Goal: Communication & Community: Answer question/provide support

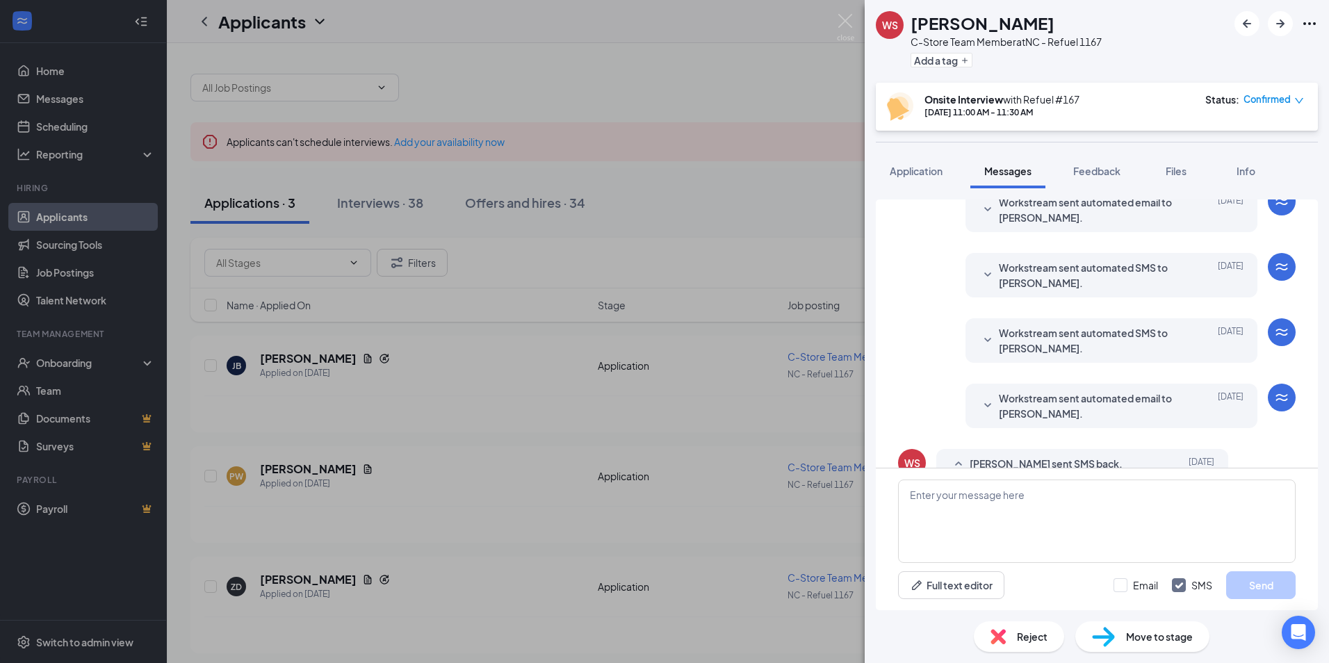
scroll to position [278, 0]
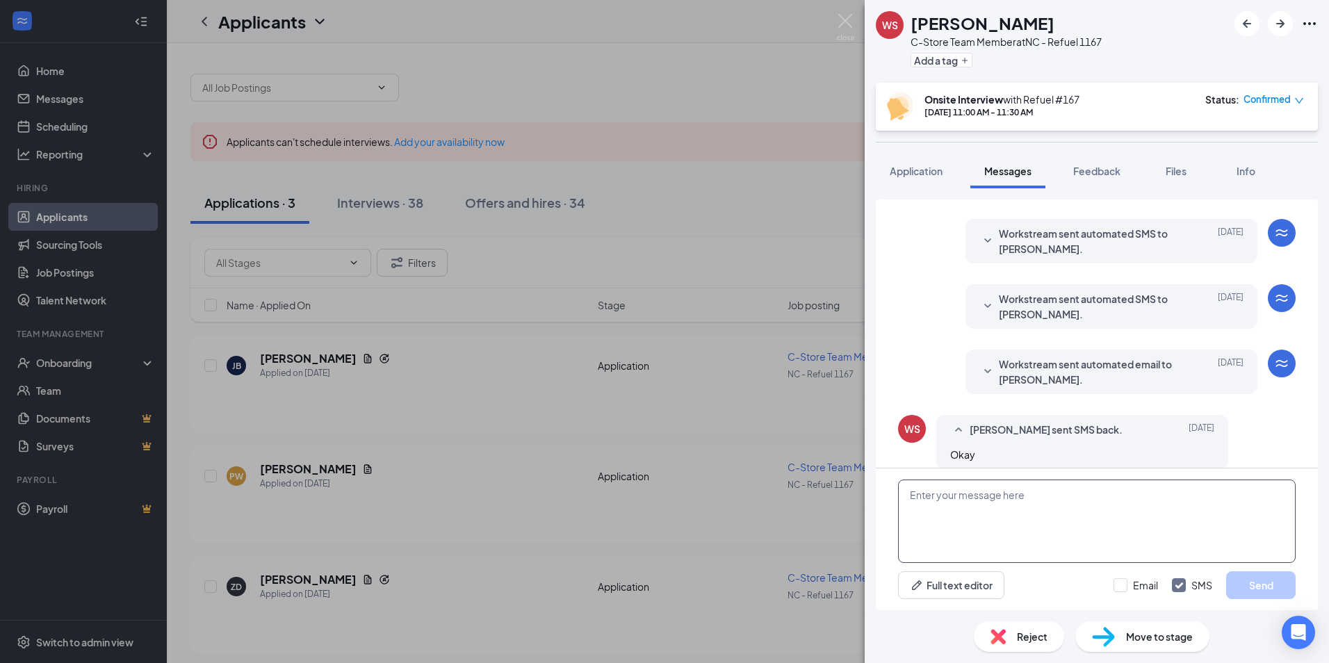
click at [929, 500] on textarea at bounding box center [1097, 521] width 398 height 83
type textarea "Your interview was scheduled for 11-11:30 [DATE]."
click at [1255, 584] on button "Send" at bounding box center [1261, 585] width 70 height 28
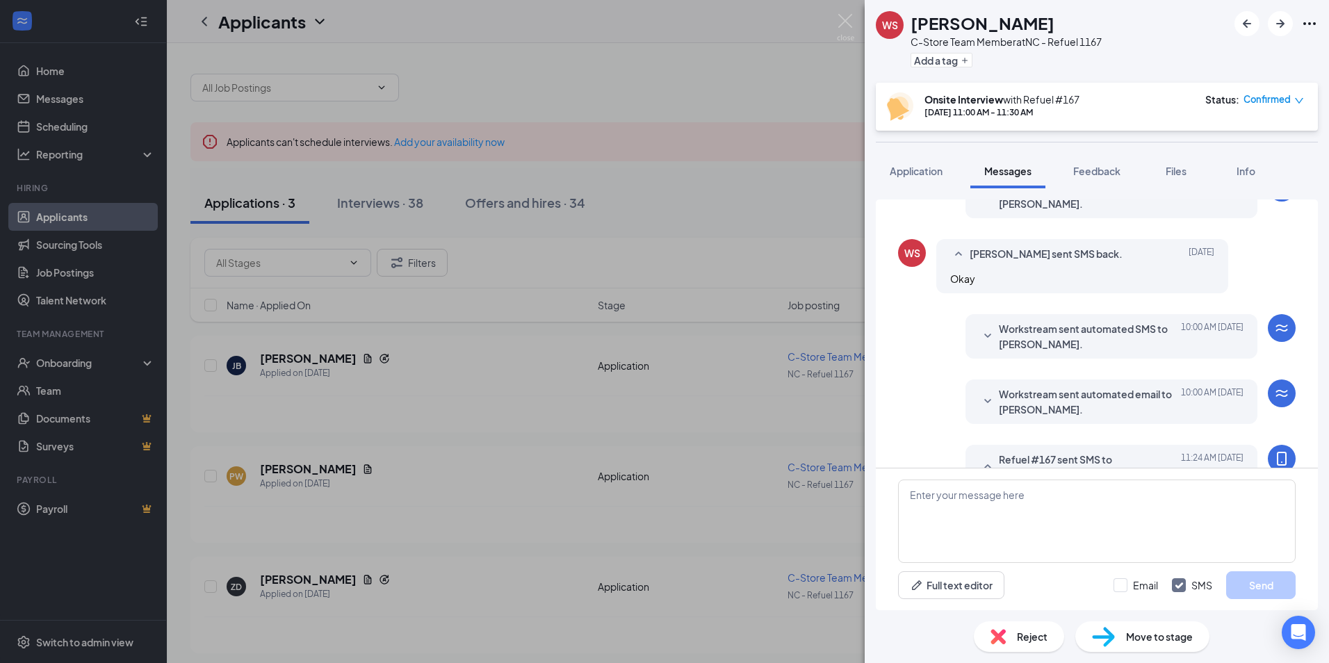
scroll to position [513, 0]
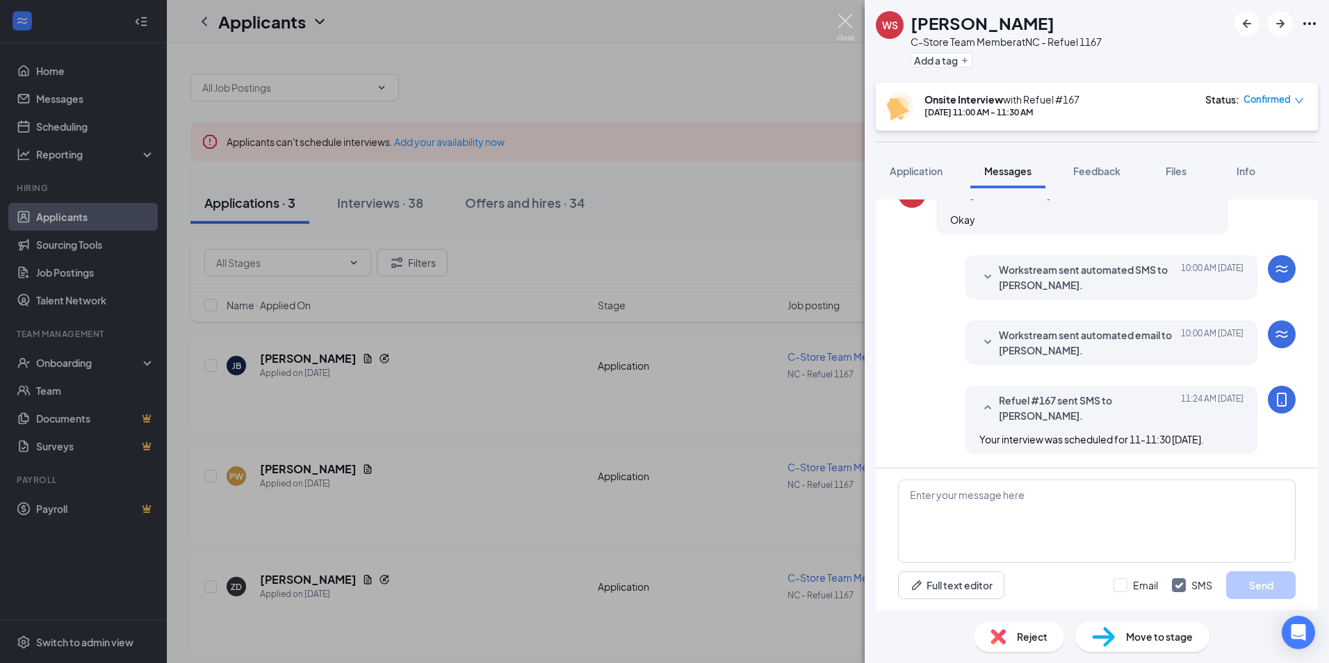
click at [844, 24] on img at bounding box center [845, 27] width 17 height 27
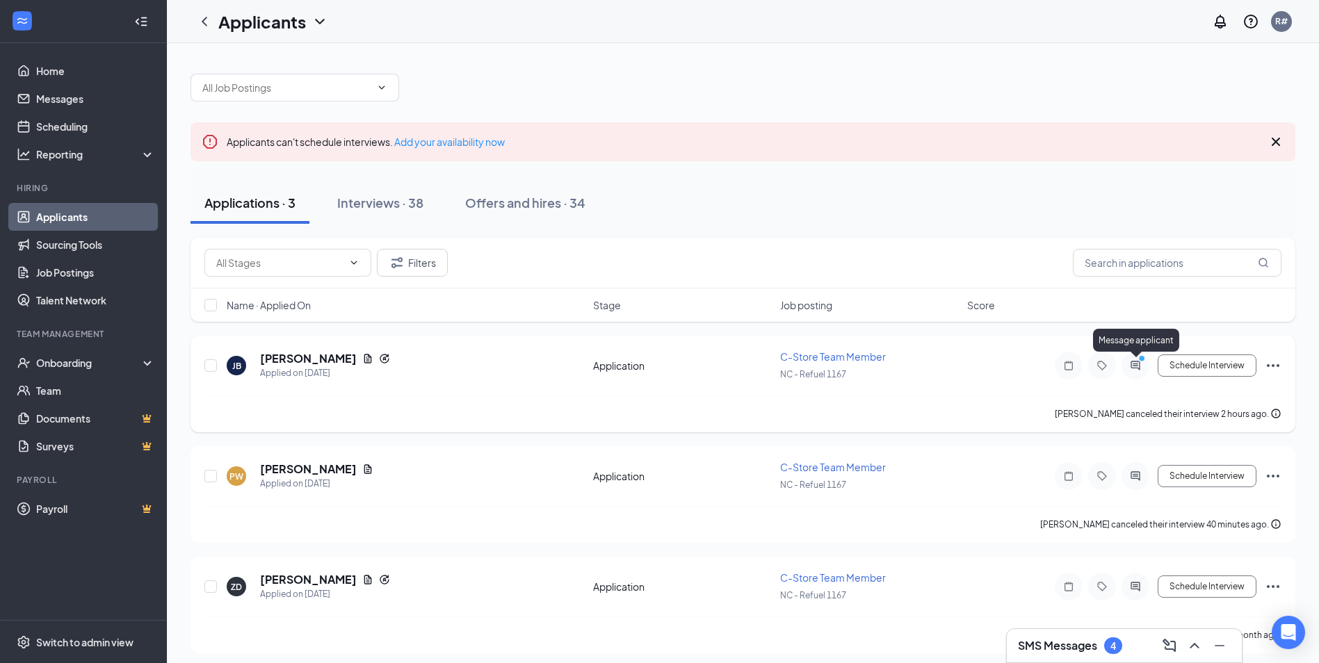
click at [1137, 364] on icon "PrimaryDot" at bounding box center [1143, 360] width 17 height 11
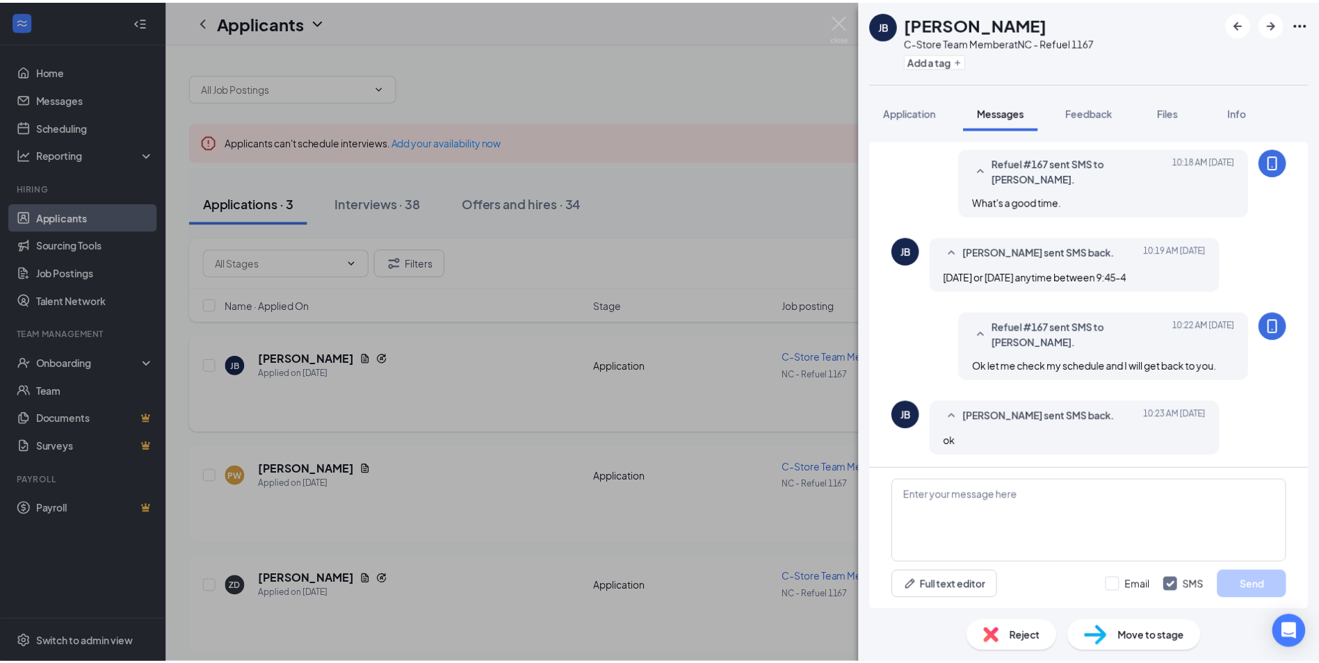
scroll to position [466, 0]
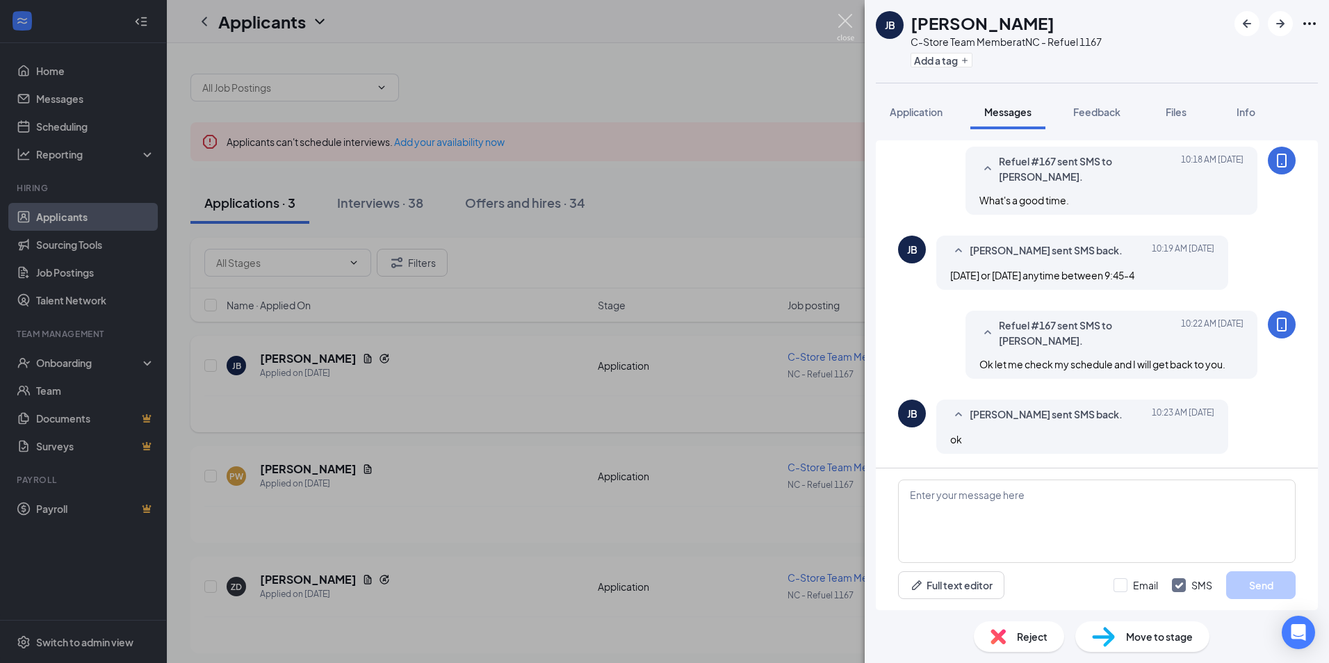
click at [845, 22] on img at bounding box center [845, 27] width 17 height 27
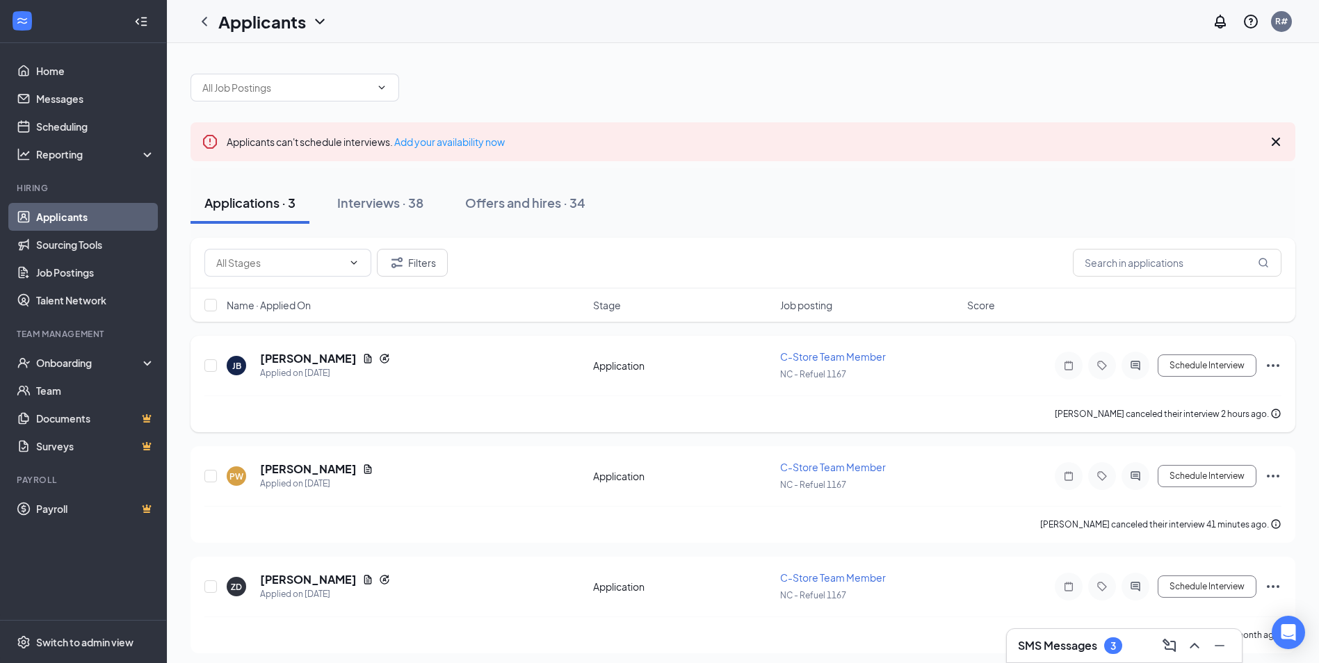
click at [1084, 651] on h3 "SMS Messages" at bounding box center [1057, 645] width 79 height 15
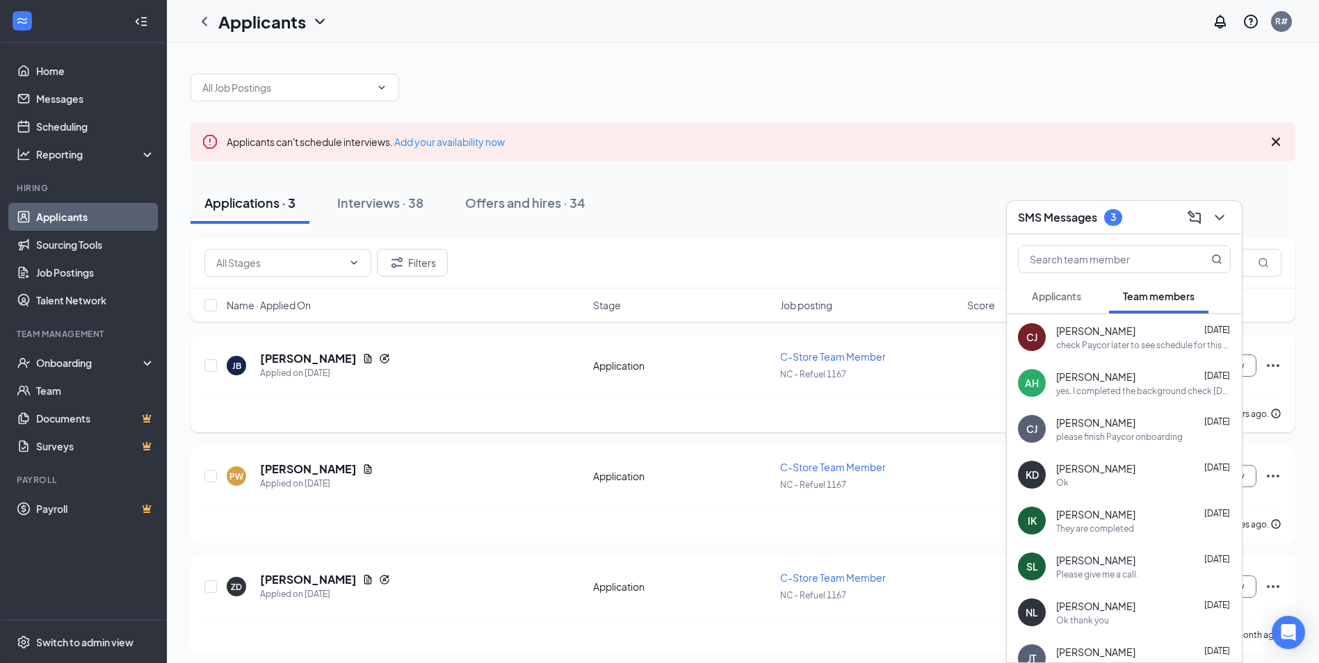
click at [1080, 300] on span "Applicants" at bounding box center [1056, 296] width 49 height 13
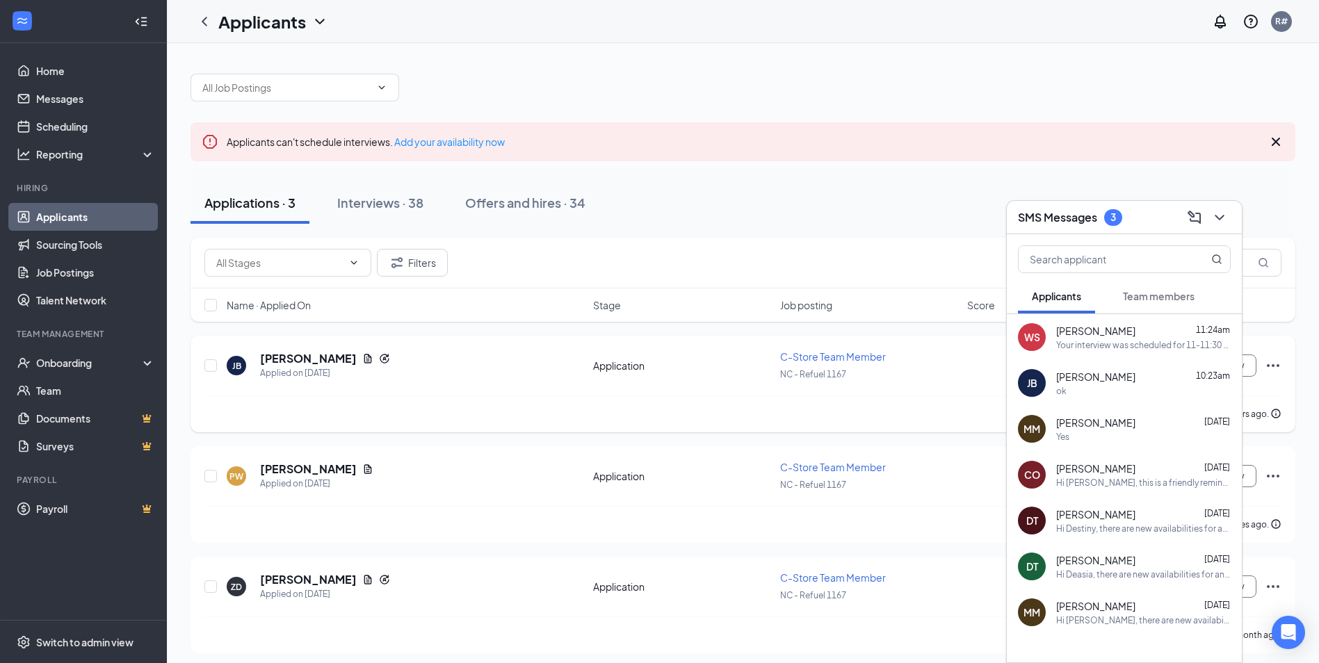
click at [1108, 341] on div "Your interview was scheduled for 11-11:30 [DATE]." at bounding box center [1143, 345] width 174 height 12
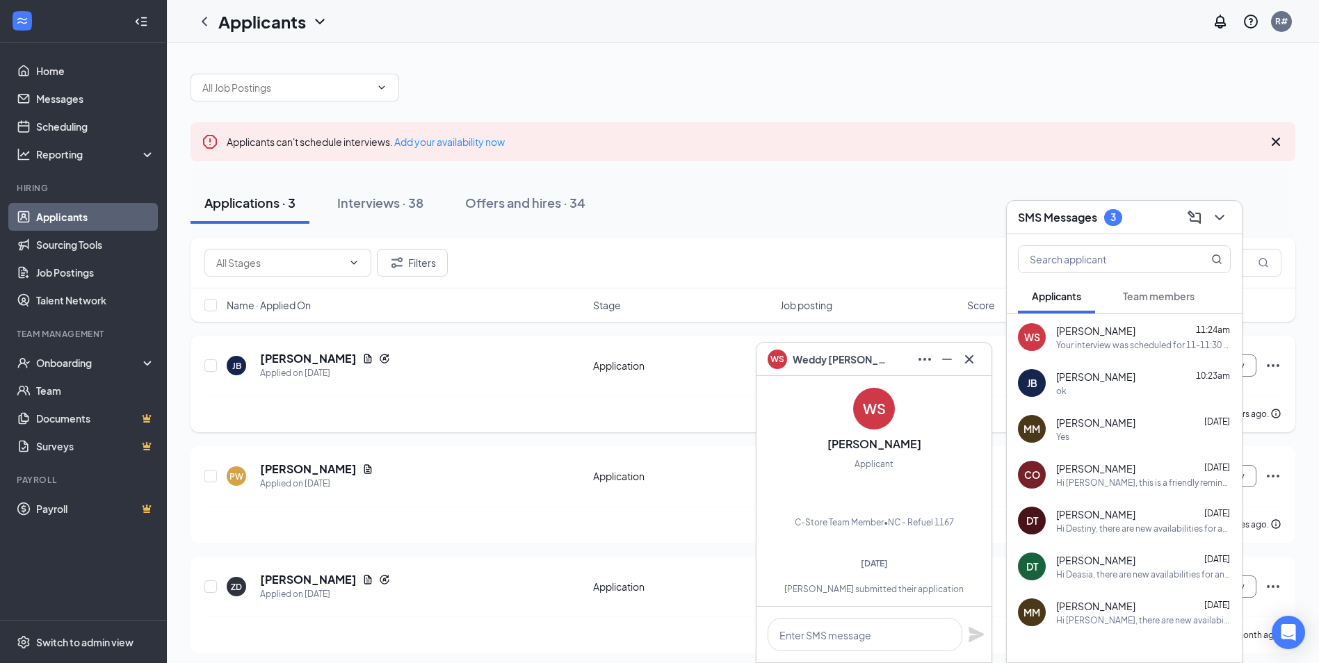
scroll to position [-1255, 0]
click at [927, 363] on icon "Ellipses" at bounding box center [924, 359] width 17 height 17
click at [948, 363] on icon "Minimize" at bounding box center [946, 359] width 17 height 17
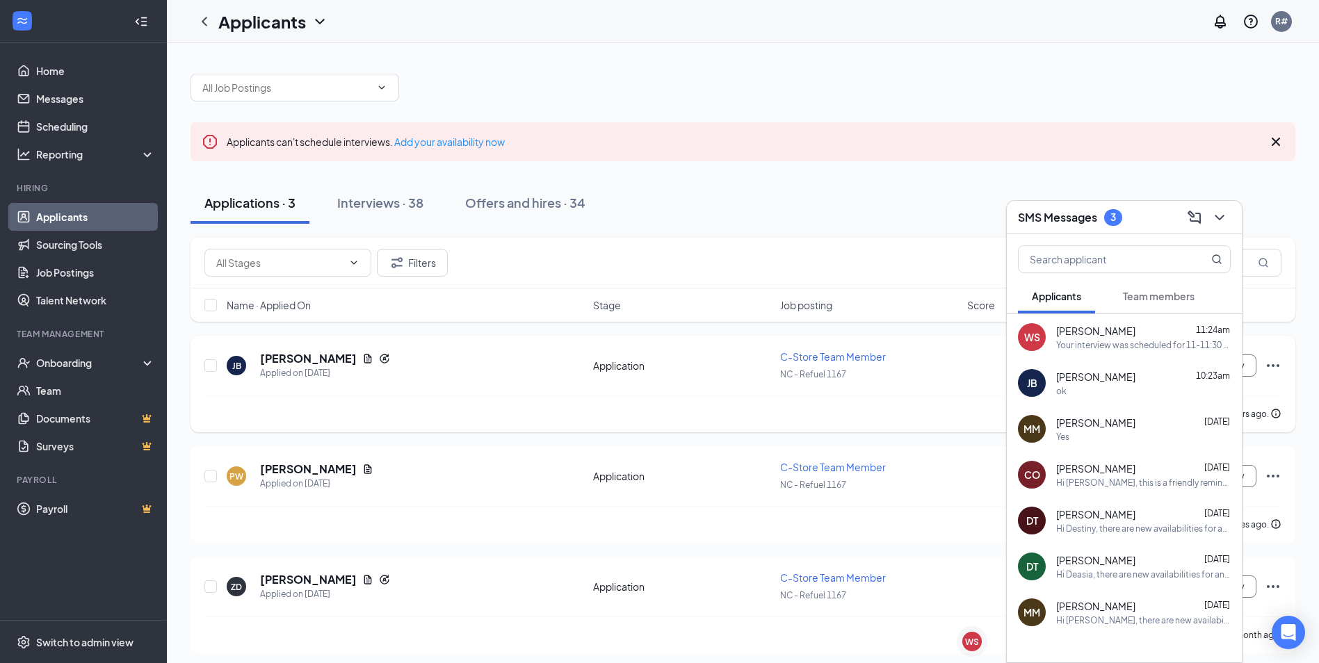
scroll to position [0, 0]
click at [979, 649] on div "WS" at bounding box center [971, 641] width 31 height 31
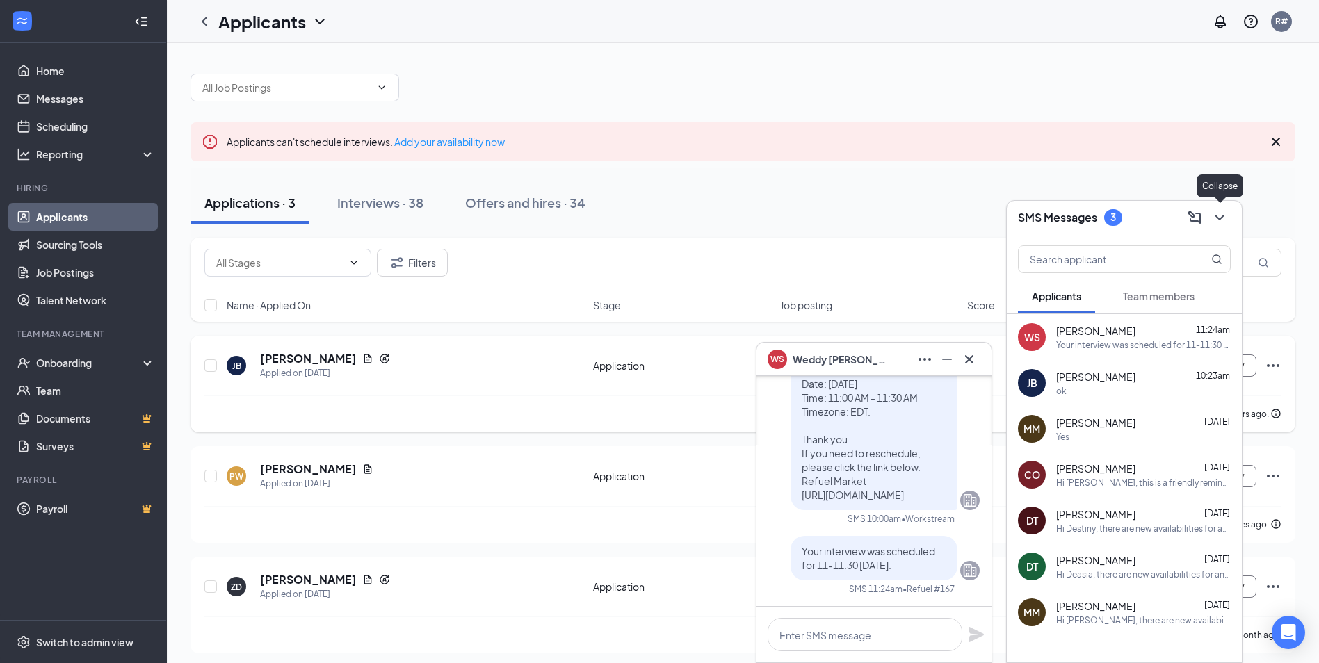
click at [1216, 218] on icon "ChevronDown" at bounding box center [1219, 217] width 17 height 17
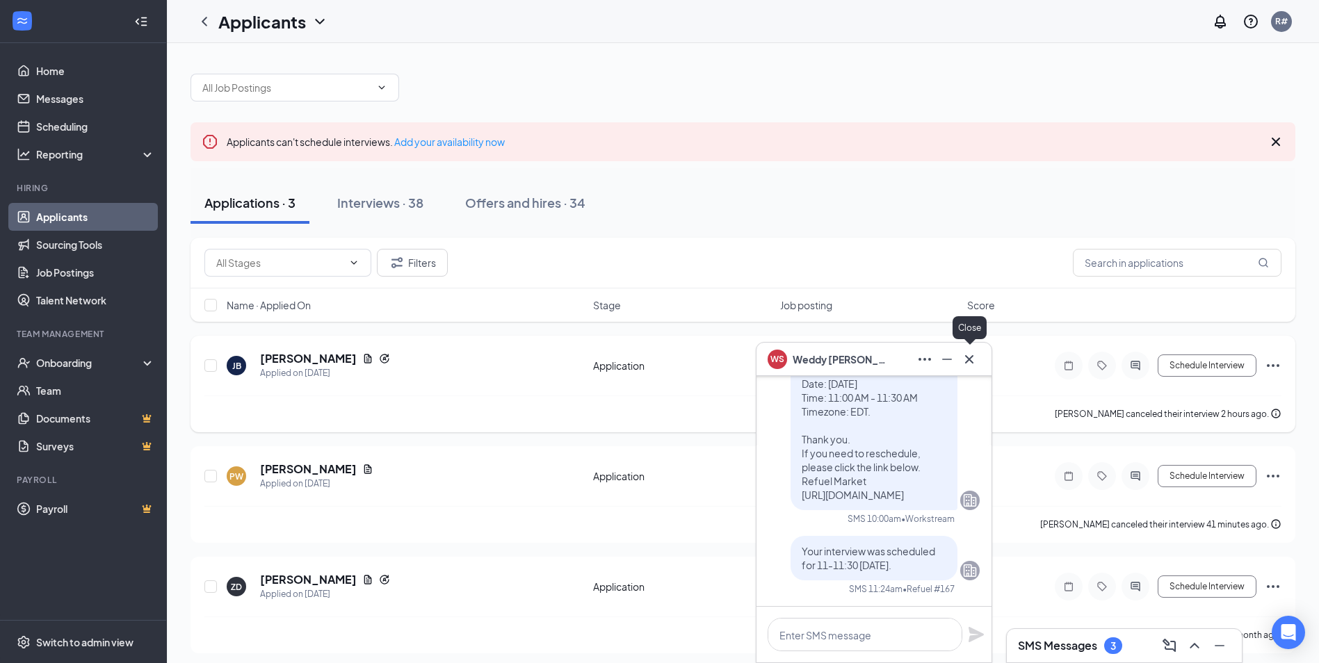
click at [966, 356] on icon "Cross" at bounding box center [969, 359] width 8 height 8
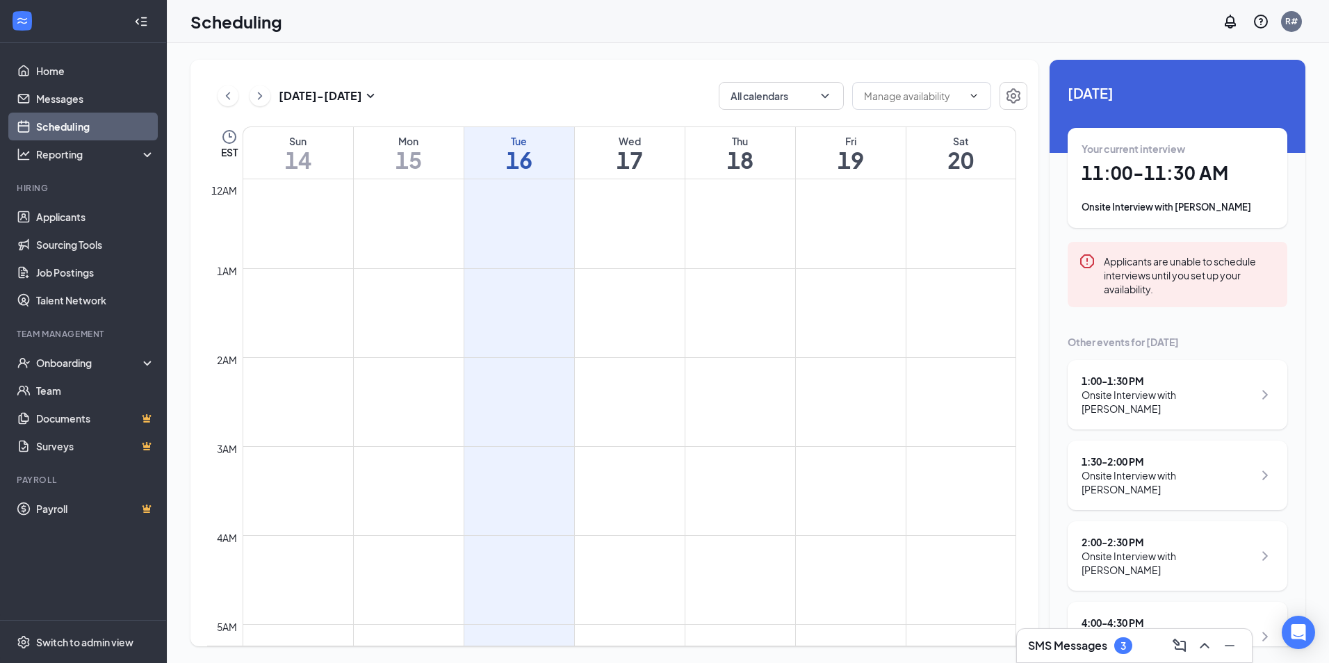
scroll to position [683, 0]
click at [1134, 178] on h1 "11:00 - 11:30 AM" at bounding box center [1178, 173] width 192 height 24
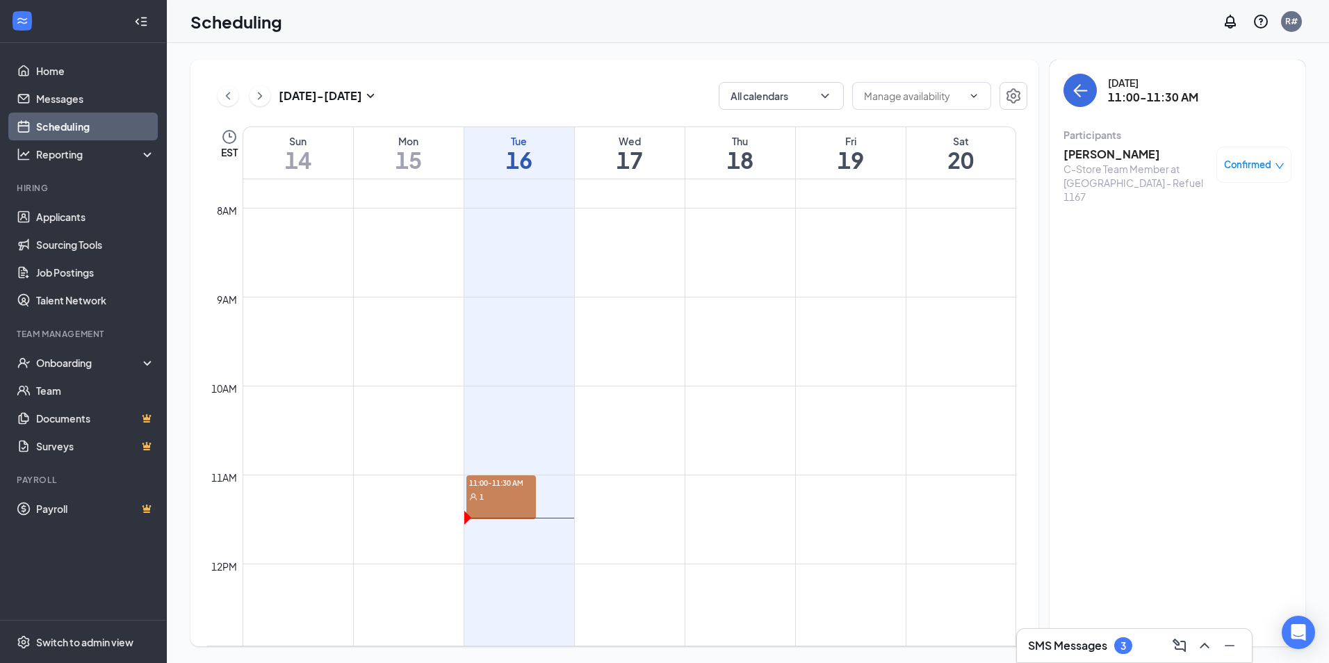
click at [1134, 205] on div "Tuesday, Sep 16 11:00-11:30 AM Participants Weddy Smith C-Store Team Member at …" at bounding box center [1178, 353] width 256 height 587
click at [1101, 158] on h3 "[PERSON_NAME]" at bounding box center [1137, 154] width 146 height 15
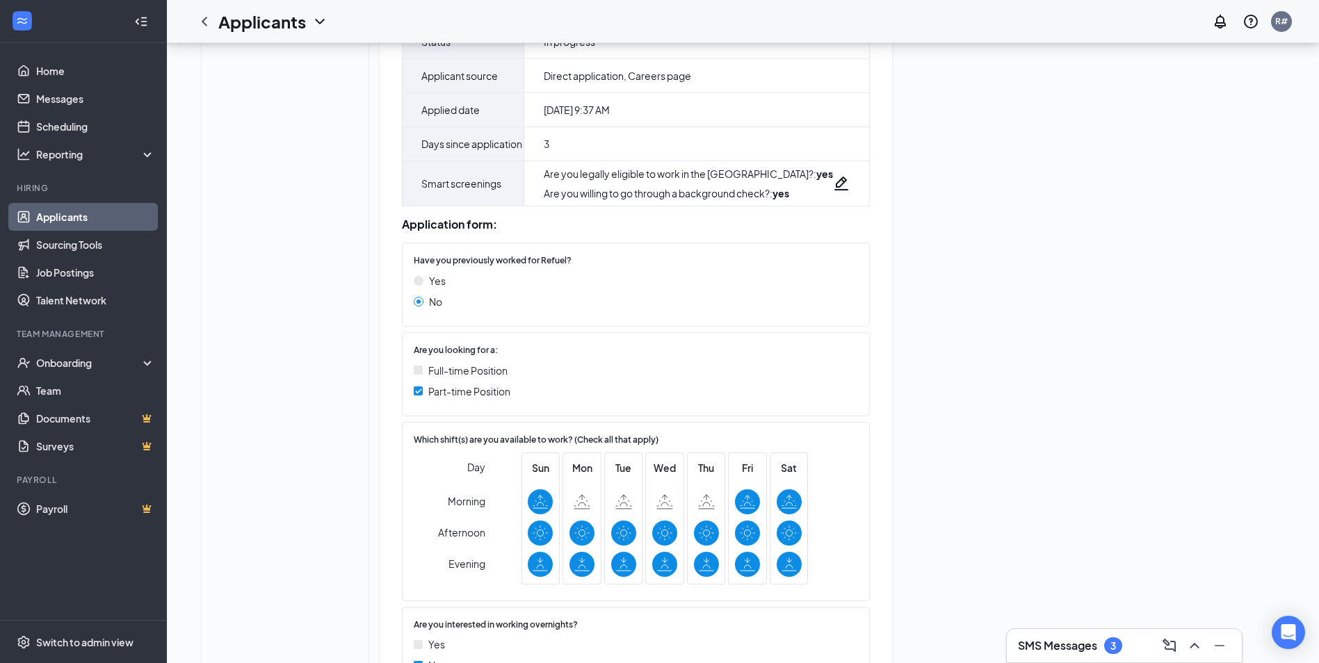
scroll to position [278, 0]
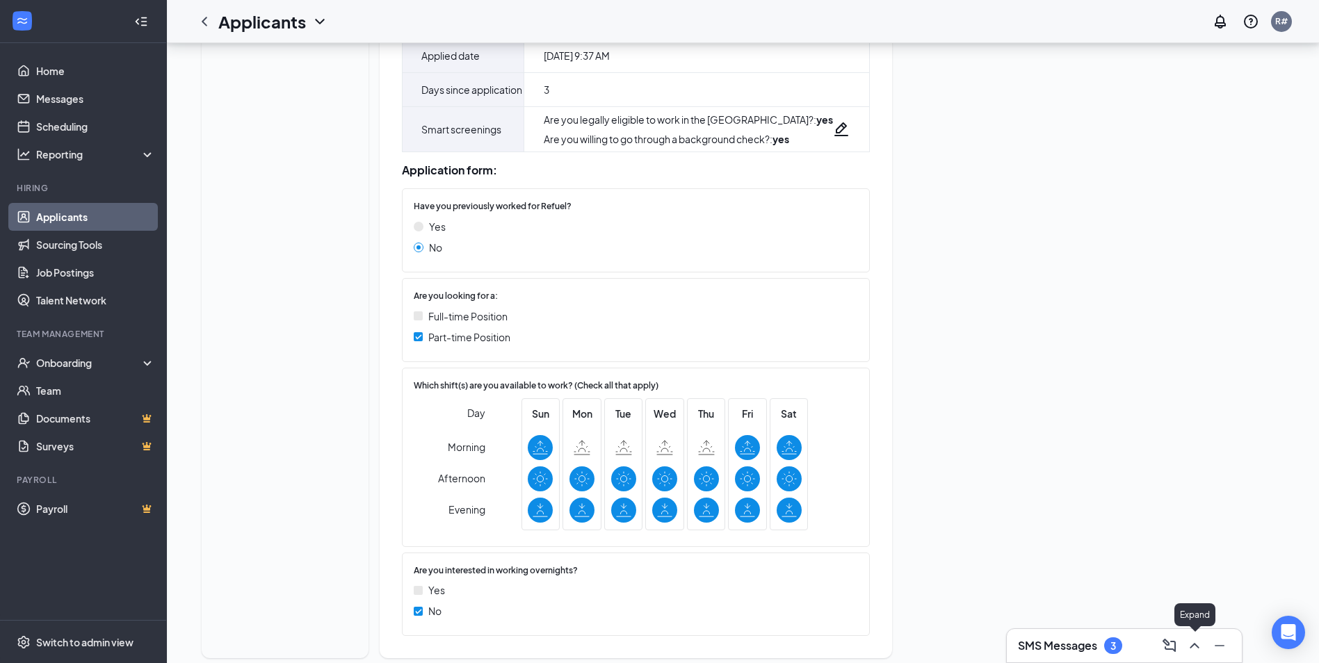
click at [1202, 646] on icon "ChevronUp" at bounding box center [1194, 645] width 17 height 17
